Goal: Task Accomplishment & Management: Complete application form

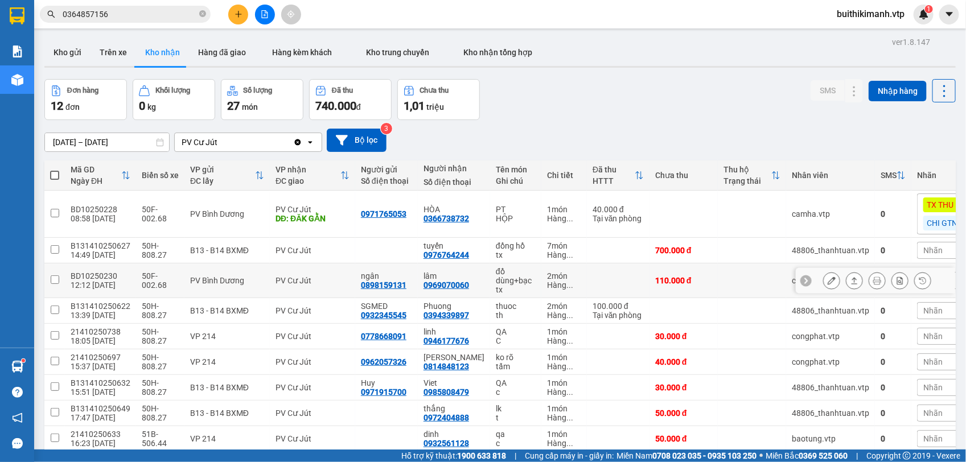
scroll to position [81, 0]
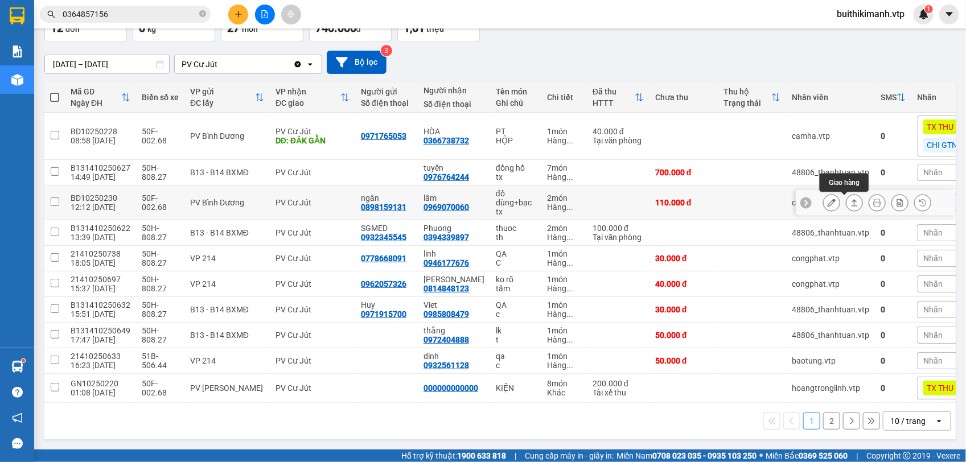
click at [850, 199] on icon at bounding box center [854, 203] width 8 height 8
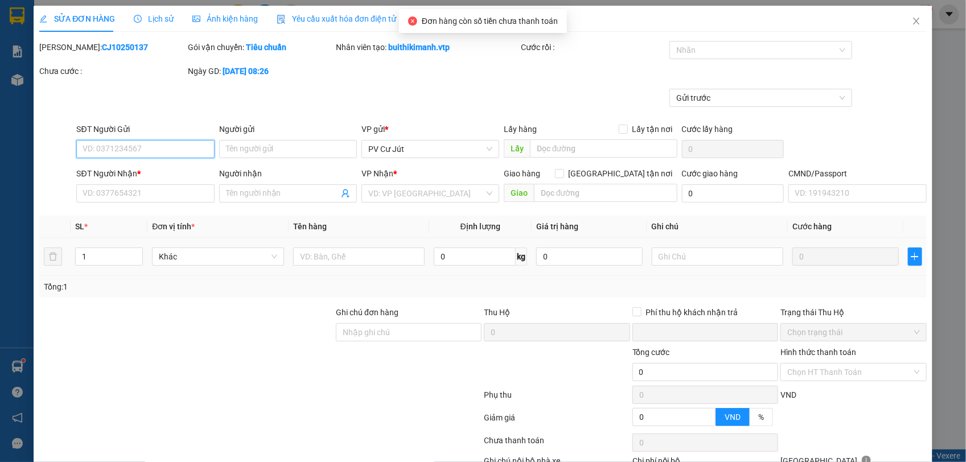
type input "5.500"
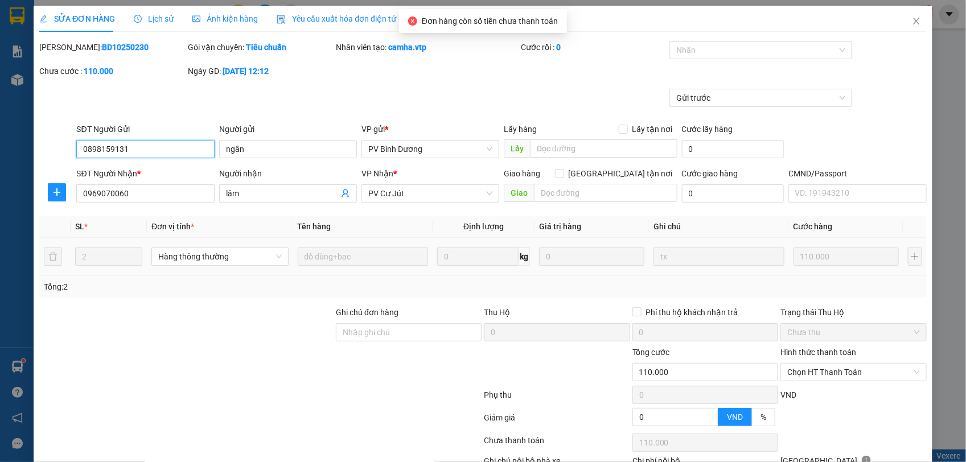
type input "0898159131"
type input "ngân"
type input "0969070060"
type input "lâm"
type input "0"
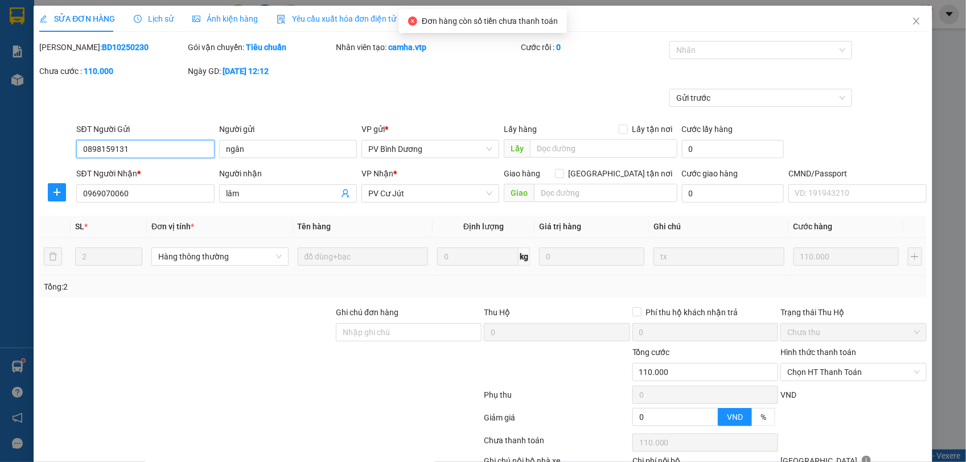
type input "110.000"
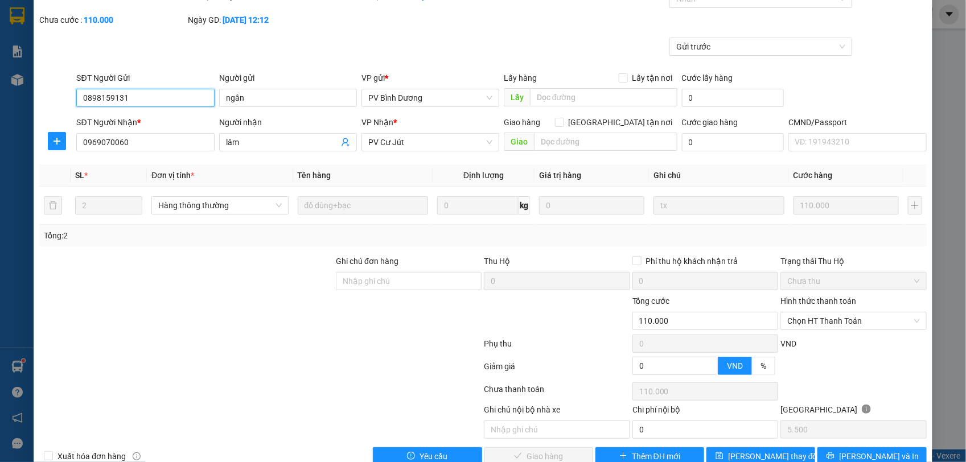
scroll to position [78, 0]
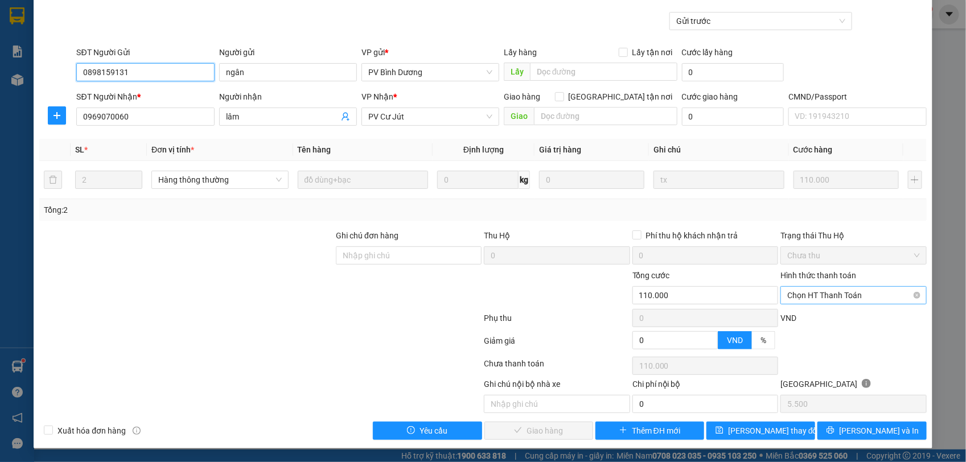
click at [843, 290] on span "Chọn HT Thanh Toán" at bounding box center [853, 295] width 132 height 17
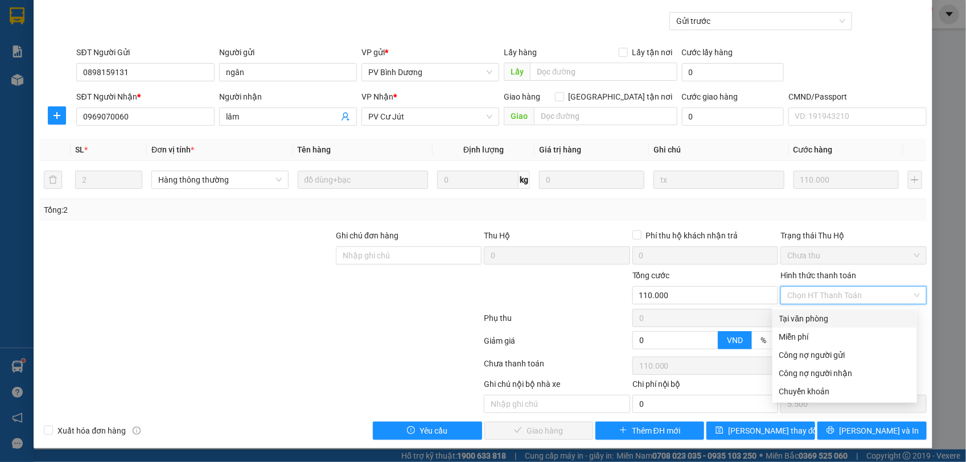
click at [837, 320] on div "Tại văn phòng" at bounding box center [844, 318] width 131 height 13
type input "0"
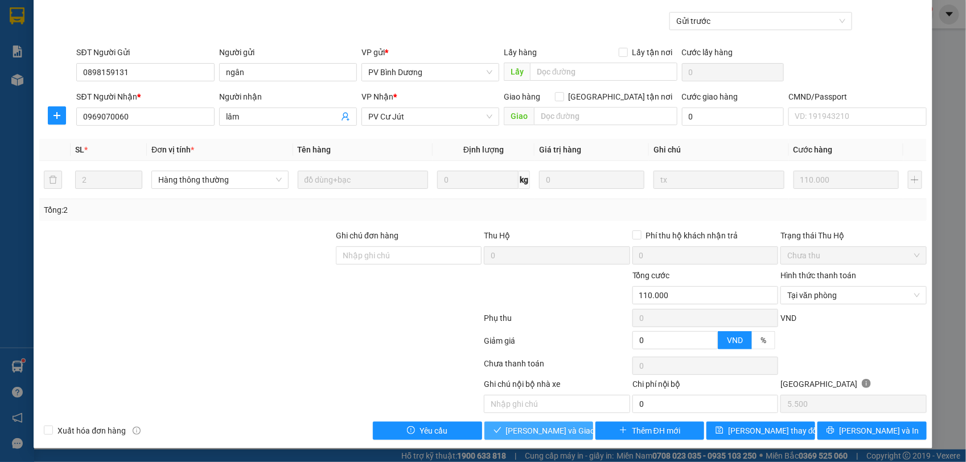
click at [530, 430] on span "[PERSON_NAME] và Giao hàng" at bounding box center [560, 431] width 109 height 13
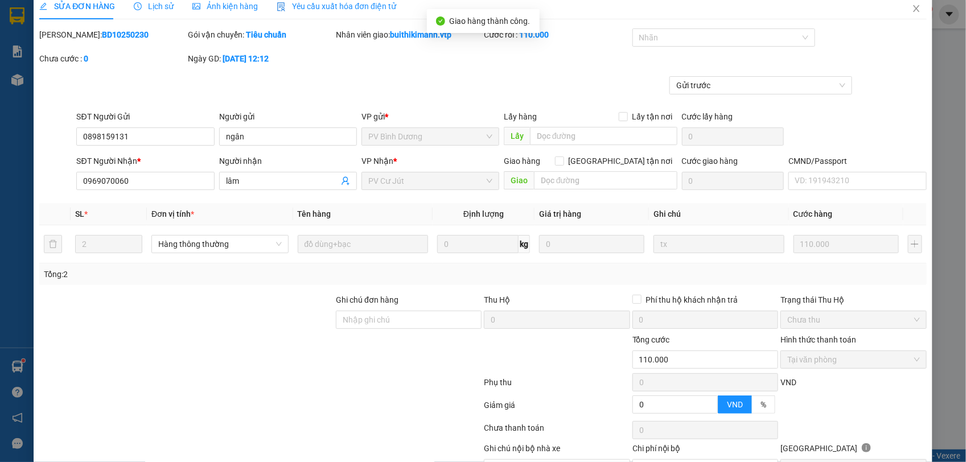
scroll to position [0, 0]
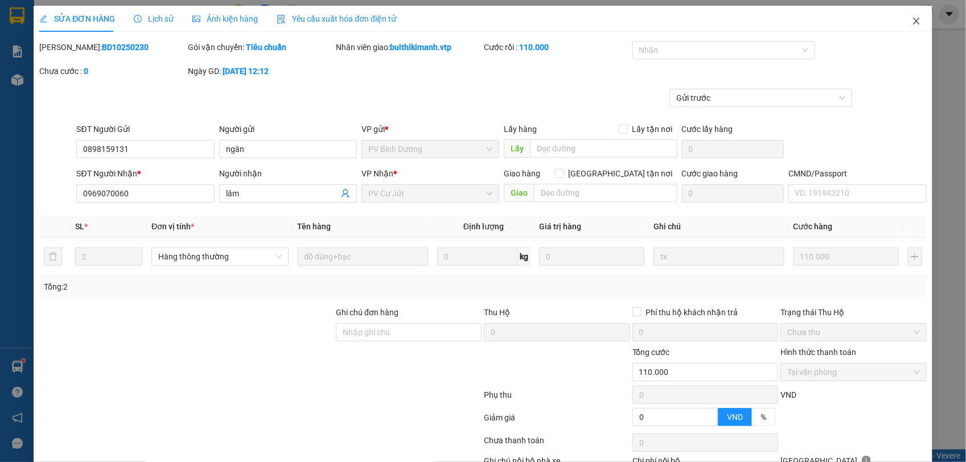
click at [912, 22] on icon "close" at bounding box center [916, 21] width 9 height 9
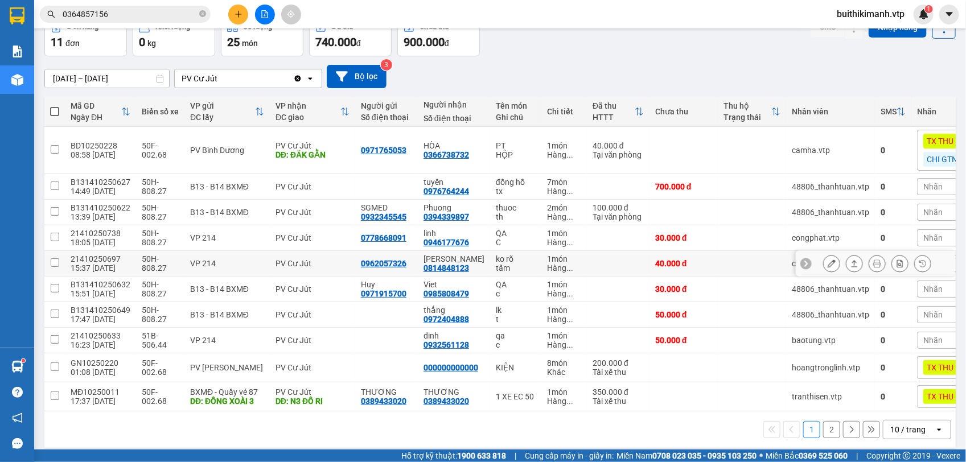
scroll to position [80, 0]
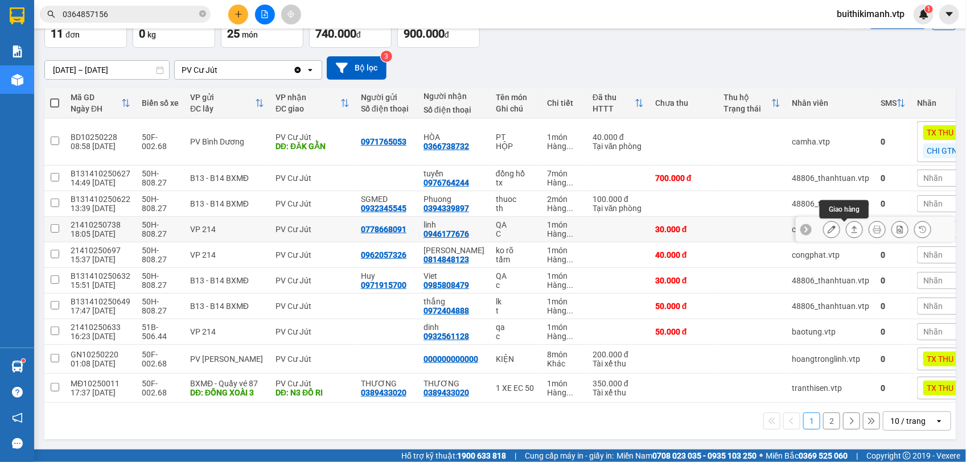
click at [849, 223] on button at bounding box center [854, 230] width 16 height 20
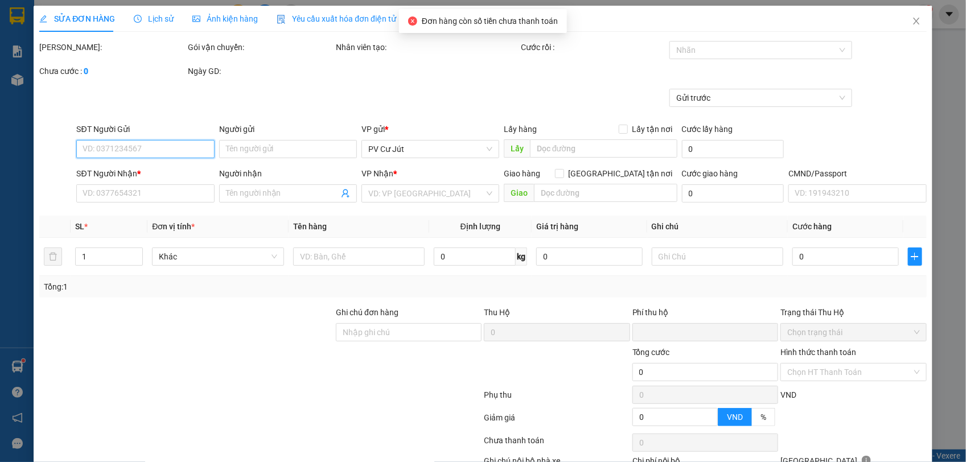
type input "1.500"
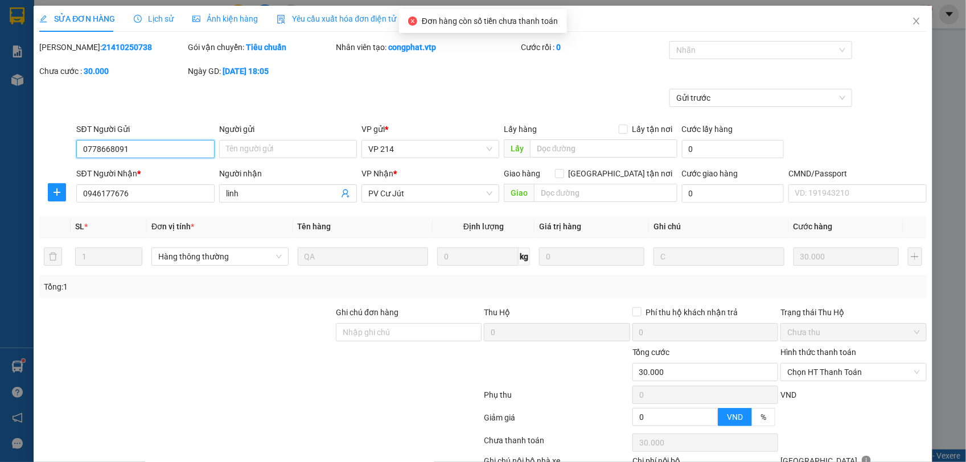
type input "0778668091"
type input "0946177676"
type input "linh"
type input "0"
type input "30.000"
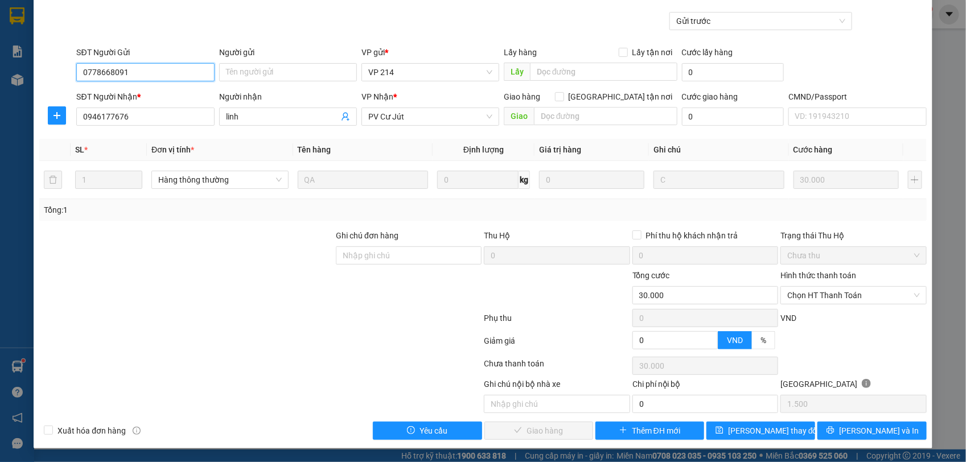
scroll to position [78, 0]
click at [813, 294] on span "Chọn HT Thanh Toán" at bounding box center [853, 295] width 132 height 17
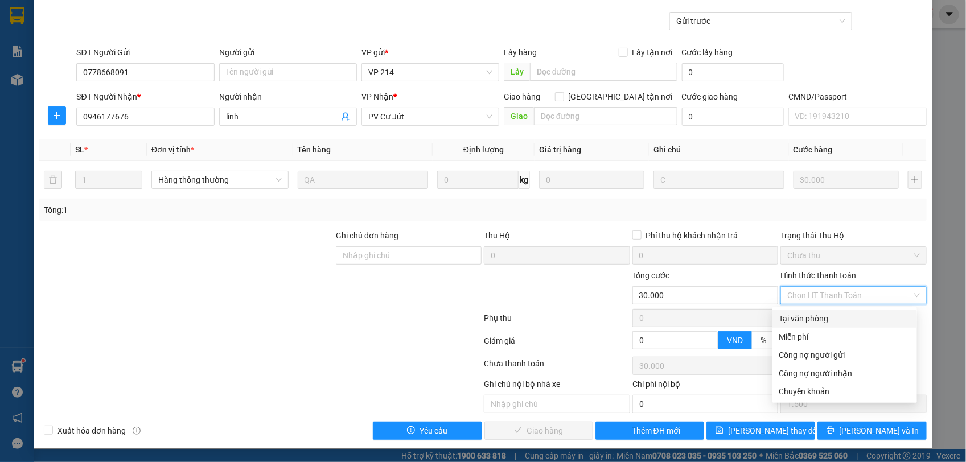
click at [837, 318] on div "Tại văn phòng" at bounding box center [844, 318] width 131 height 13
type input "0"
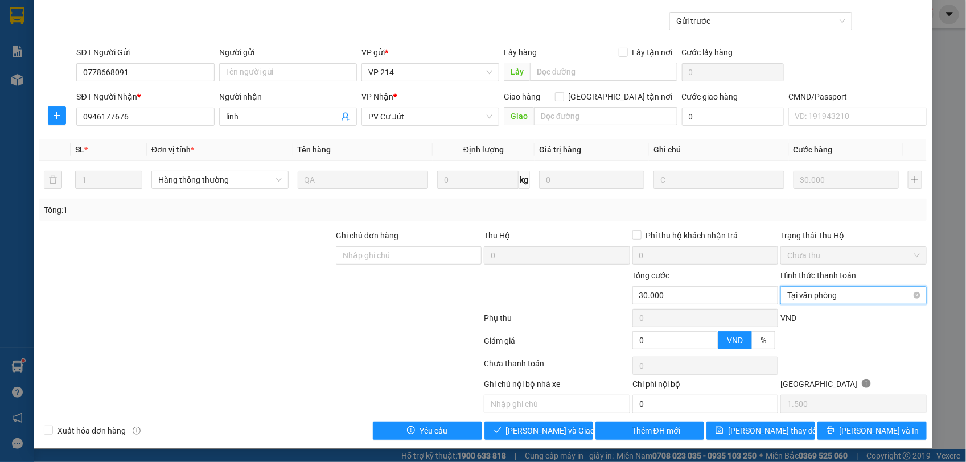
click at [875, 285] on div "Hình thức thanh toán Tại văn phòng Tại văn phòng" at bounding box center [853, 289] width 146 height 40
click at [863, 299] on span "Tại văn phòng" at bounding box center [853, 295] width 132 height 17
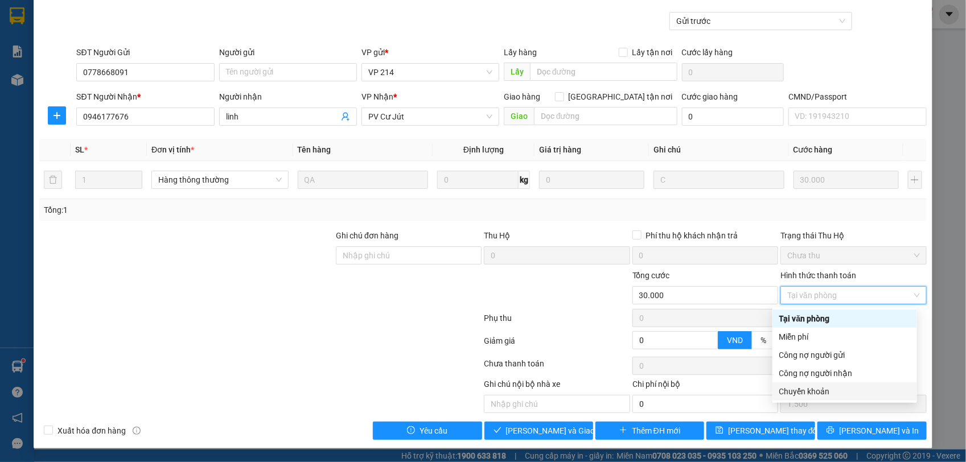
click at [843, 397] on div "Chuyển khoản" at bounding box center [844, 391] width 145 height 18
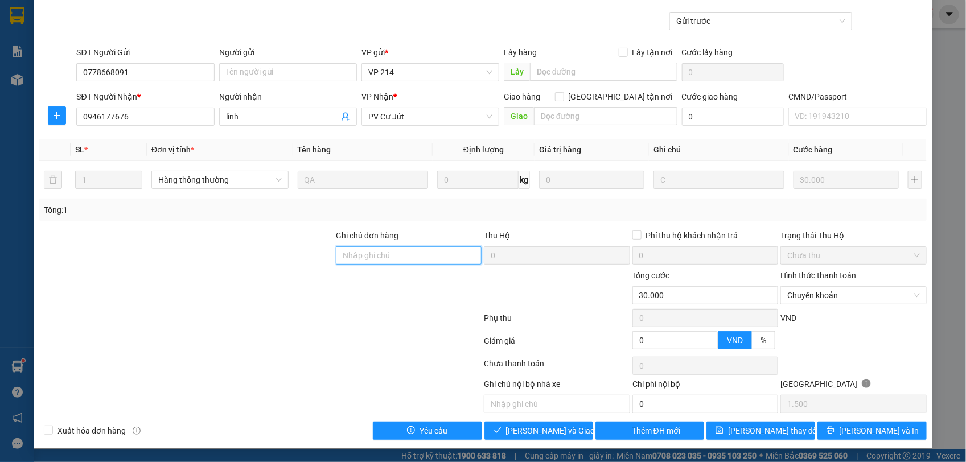
click at [410, 252] on input "Ghi chú đơn hàng" at bounding box center [409, 255] width 146 height 18
type input "CK 6868 30k 11h40 1410"
click at [550, 431] on span "[PERSON_NAME] và Giao hàng" at bounding box center [560, 431] width 109 height 13
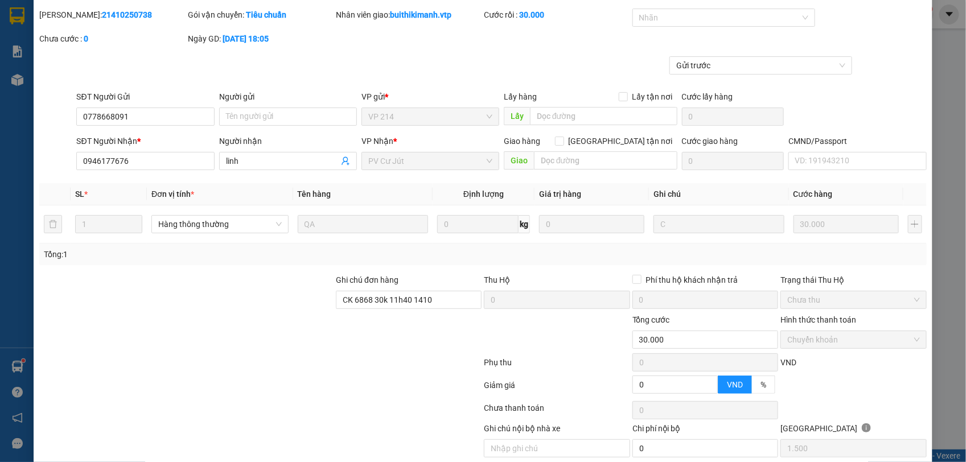
scroll to position [0, 0]
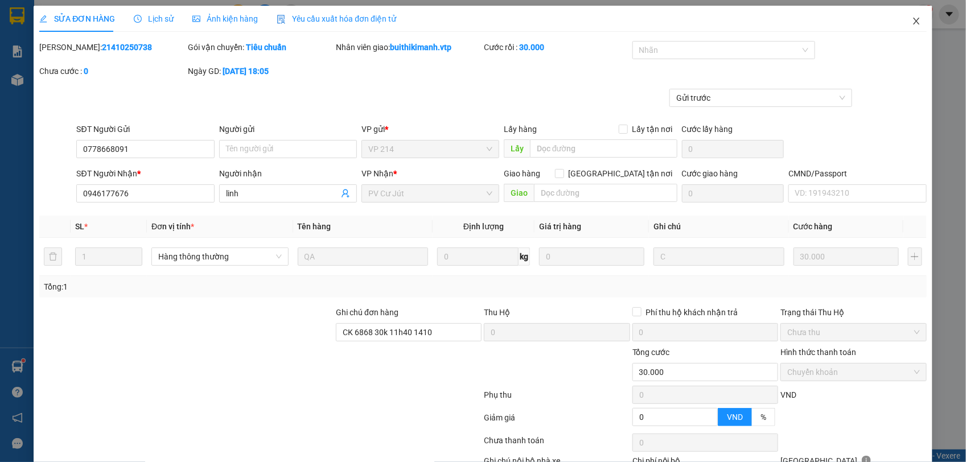
click at [912, 22] on icon "close" at bounding box center [916, 21] width 9 height 9
